Goal: Task Accomplishment & Management: Complete application form

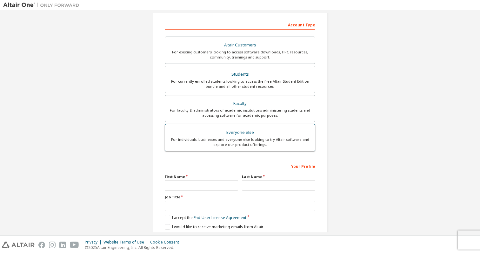
scroll to position [96, 0]
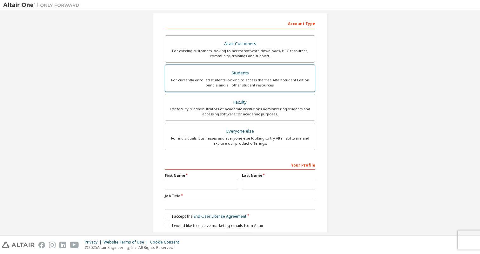
click at [206, 84] on div "For currently enrolled students looking to access the free Altair Student Editi…" at bounding box center [240, 82] width 142 height 10
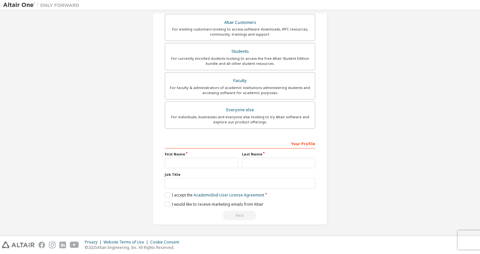
scroll to position [136, 0]
type input "*****"
type input "********"
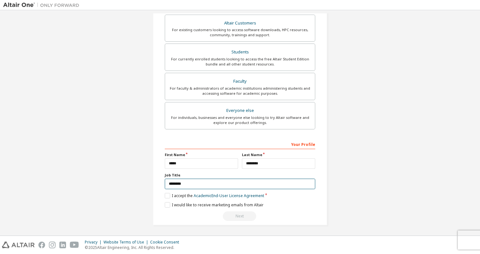
click at [171, 184] on input "*******" at bounding box center [240, 183] width 151 height 10
type input "*"
type input "**********"
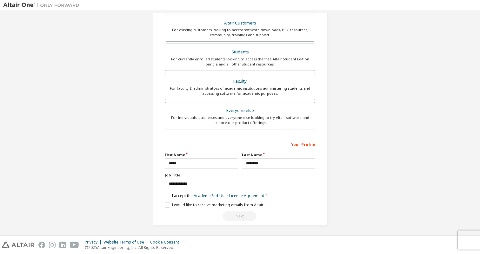
click at [172, 195] on label "I accept the Academic End-User License Agreement" at bounding box center [214, 195] width 99 height 5
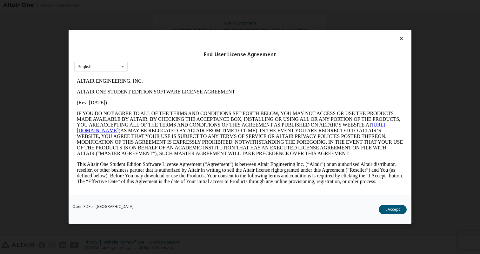
scroll to position [0, 0]
click at [401, 41] on icon at bounding box center [401, 39] width 7 height 6
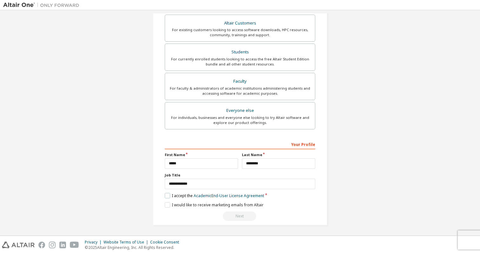
click at [166, 194] on label "I accept the Academic End-User License Agreement" at bounding box center [214, 195] width 99 height 5
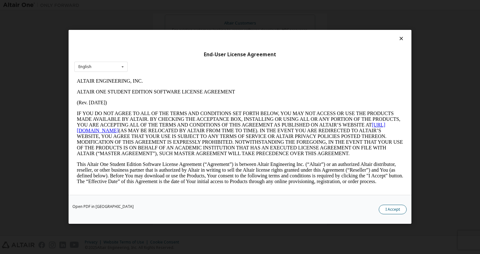
click at [398, 209] on button "I Accept" at bounding box center [393, 210] width 28 height 10
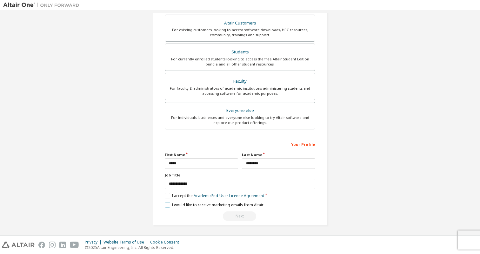
click at [168, 205] on label "I would like to receive marketing emails from Altair" at bounding box center [214, 204] width 99 height 5
click at [245, 139] on div "Your Profile" at bounding box center [240, 144] width 151 height 10
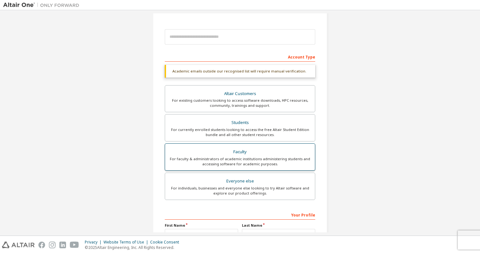
scroll to position [54, 0]
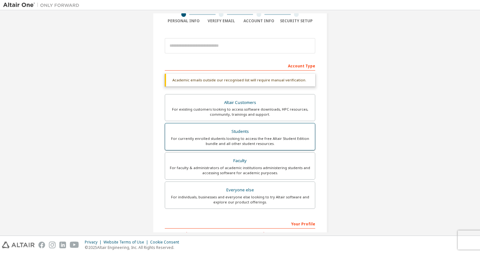
click at [227, 144] on div "For currently enrolled students looking to access the free Altair Student Editi…" at bounding box center [240, 141] width 142 height 10
click at [225, 114] on div "For existing customers looking to access software downloads, HPC resources, com…" at bounding box center [240, 112] width 142 height 10
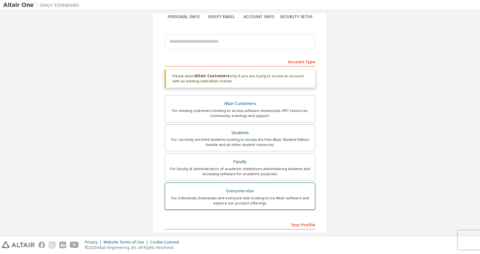
scroll to position [55, 0]
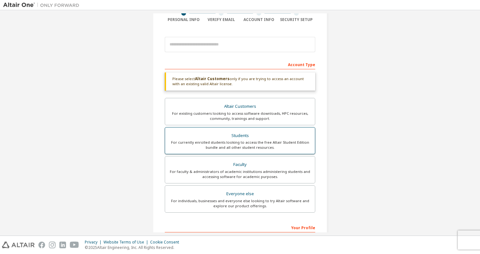
click at [230, 140] on div "For currently enrolled students looking to access the free Altair Student Editi…" at bounding box center [240, 145] width 142 height 10
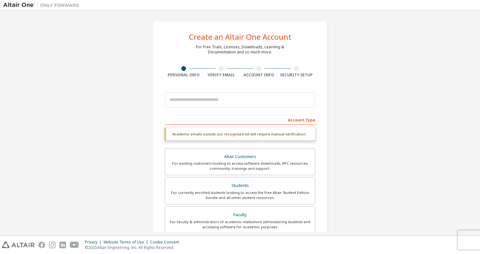
scroll to position [0, 0]
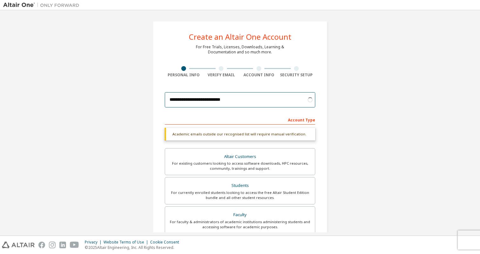
click at [204, 100] on input "**********" at bounding box center [240, 99] width 151 height 15
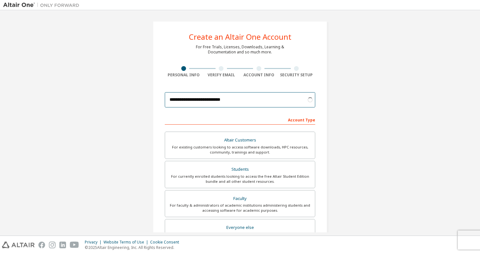
type input "**********"
click at [197, 115] on div "Account Type" at bounding box center [240, 119] width 151 height 10
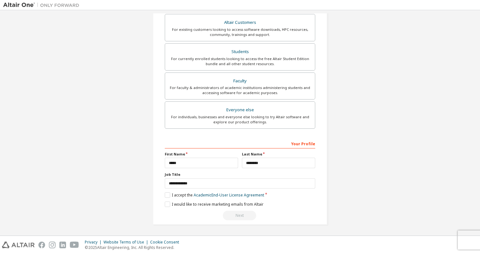
scroll to position [117, 0]
click at [166, 197] on label "I accept the Academic End-User License Agreement" at bounding box center [214, 195] width 99 height 5
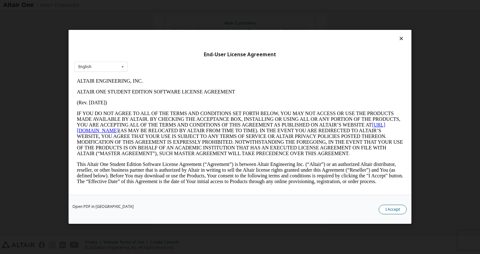
scroll to position [0, 0]
click at [387, 208] on button "I Accept" at bounding box center [393, 210] width 28 height 10
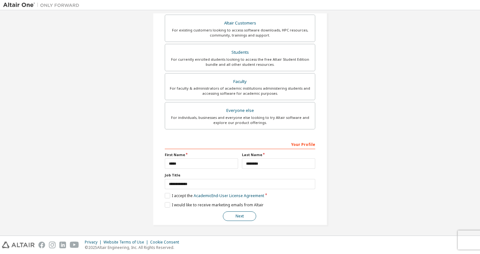
click at [246, 216] on button "Next" at bounding box center [239, 216] width 33 height 10
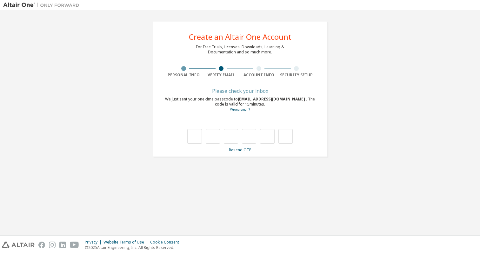
type input "*"
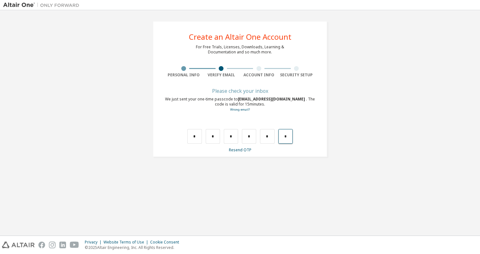
type input "*"
